Goal: Navigation & Orientation: Locate item on page

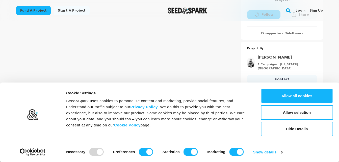
scroll to position [151, 0]
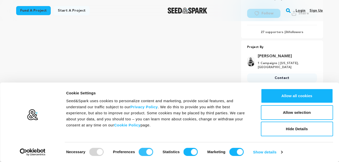
click at [141, 151] on input "Preferences" at bounding box center [146, 152] width 14 height 8
checkbox input "false"
click at [185, 153] on input "Statistics" at bounding box center [190, 152] width 14 height 8
checkbox input "false"
click at [229, 153] on input "Marketing" at bounding box center [236, 152] width 14 height 8
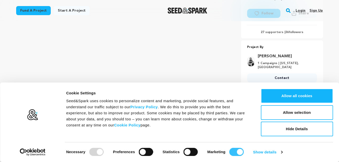
checkbox input "false"
drag, startPoint x: 283, startPoint y: 113, endPoint x: 177, endPoint y: 165, distance: 118.1
click at [89, 150] on div at bounding box center [96, 152] width 14 height 8
click at [276, 110] on button "Allow selection" at bounding box center [296, 112] width 72 height 15
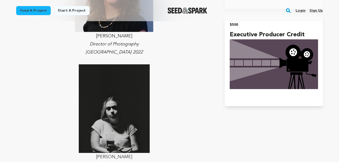
scroll to position [1026, 0]
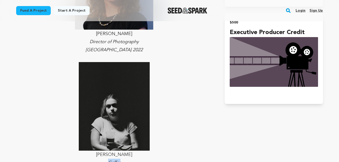
drag, startPoint x: 121, startPoint y: 124, endPoint x: 106, endPoint y: 122, distance: 15.2
click at [106, 159] on p "Gaffer" at bounding box center [114, 163] width 196 height 8
click at [185, 108] on span "[PERSON_NAME]" at bounding box center [114, 109] width 196 height 95
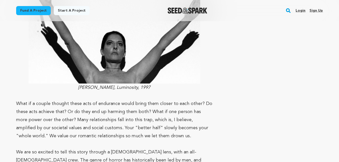
scroll to position [2017, 0]
